Goal: Task Accomplishment & Management: Manage account settings

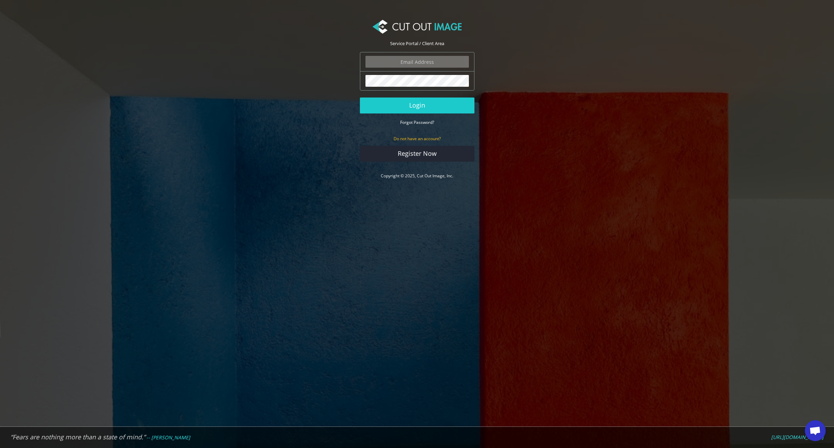
click at [405, 64] on input "email" at bounding box center [417, 62] width 103 height 12
click at [0, 448] on nordpass-autofill-portal at bounding box center [0, 448] width 0 height 0
type input "[PERSON_NAME][EMAIL_ADDRESS][DOMAIN_NAME]"
click at [410, 108] on button "Login" at bounding box center [417, 106] width 115 height 16
